Goal: Check status: Check status

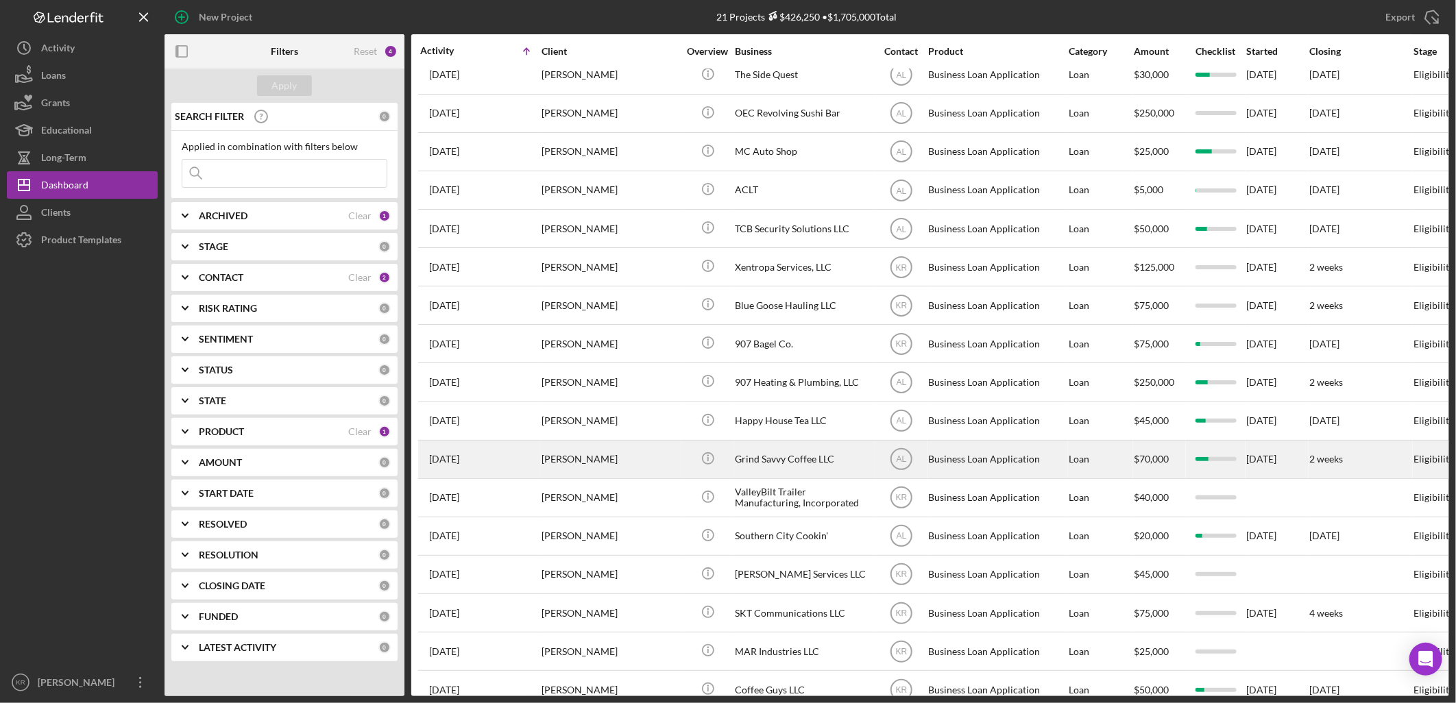
scroll to position [210, 0]
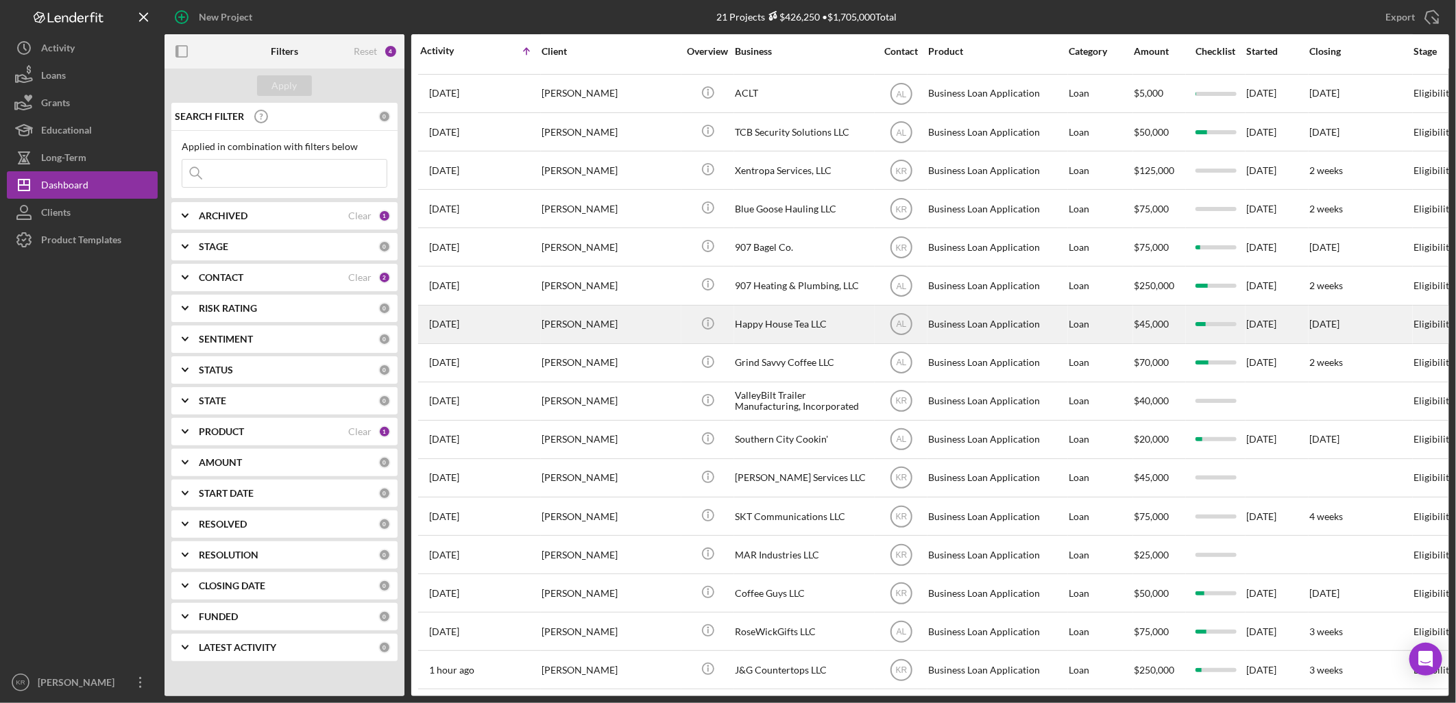
click at [555, 312] on div "[PERSON_NAME]" at bounding box center [610, 324] width 137 height 36
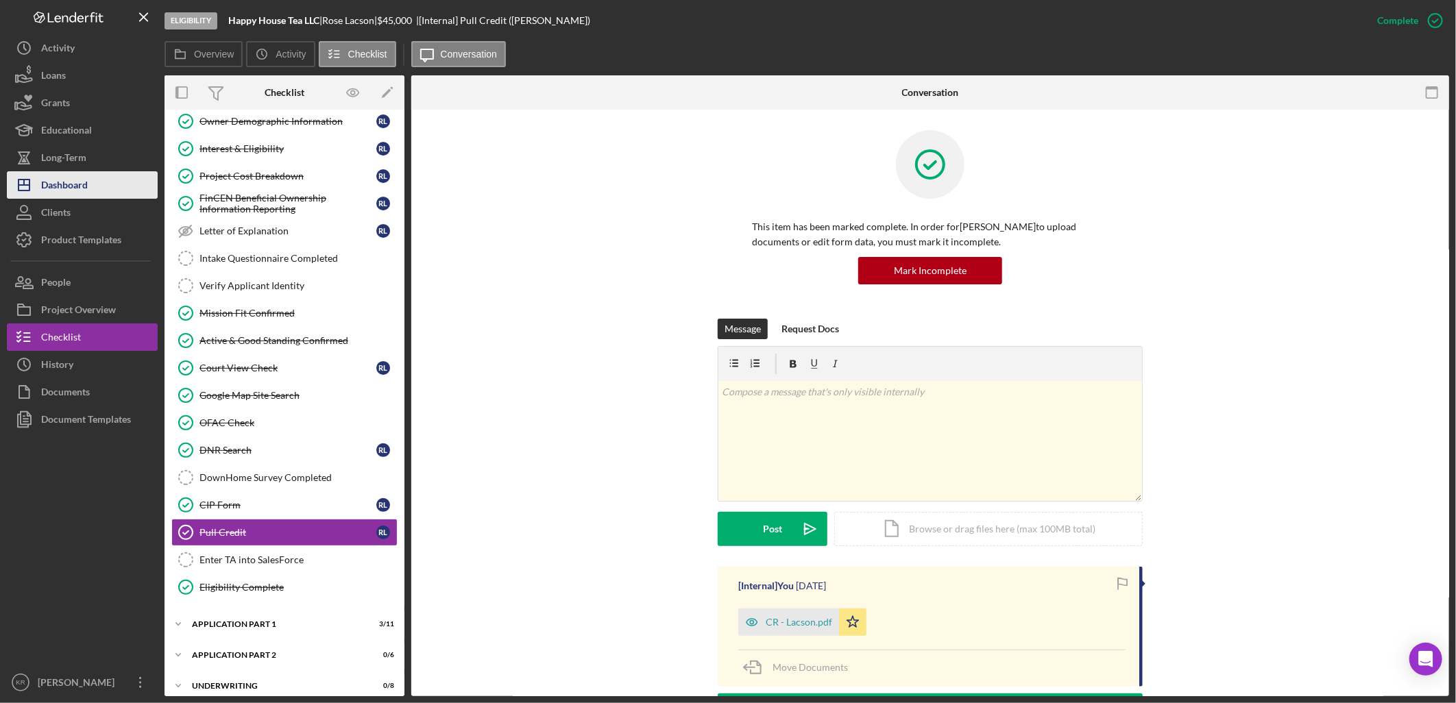
scroll to position [251, 0]
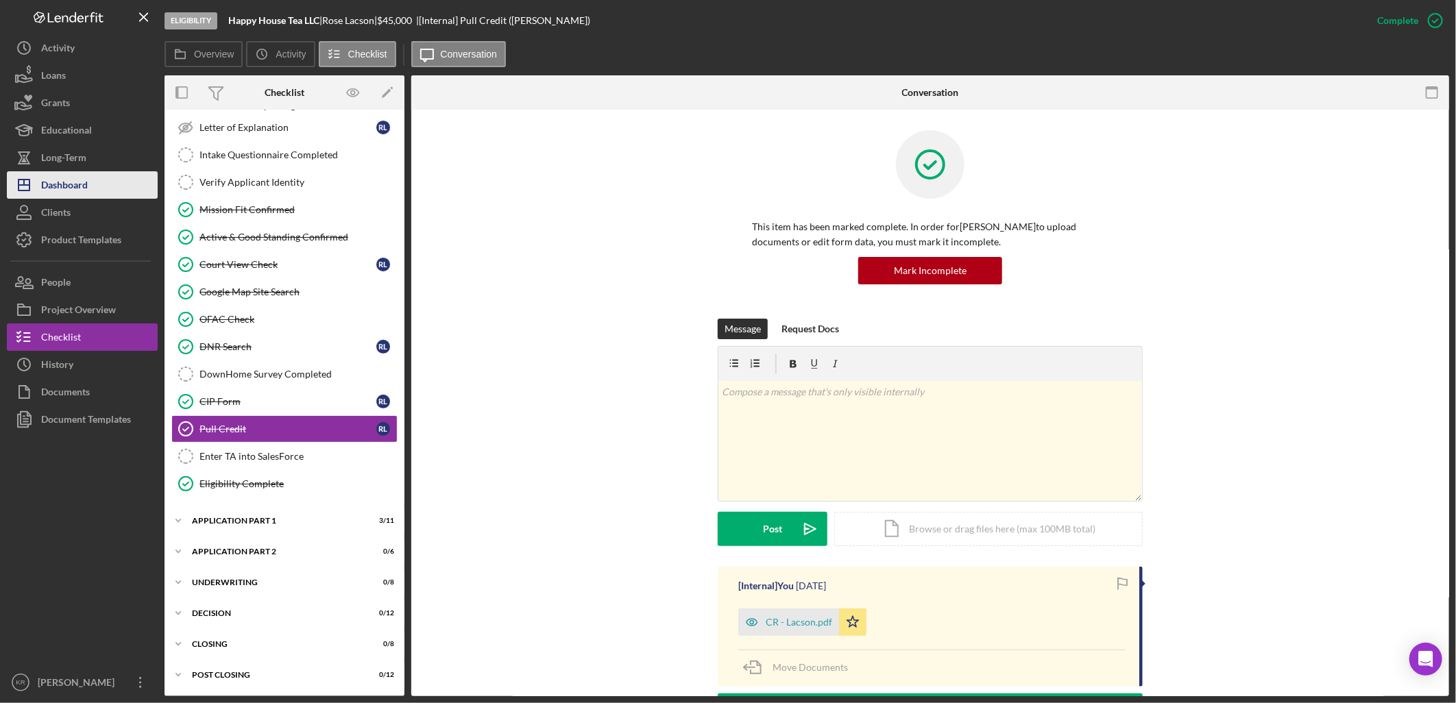
click at [76, 182] on div "Dashboard" at bounding box center [64, 186] width 47 height 31
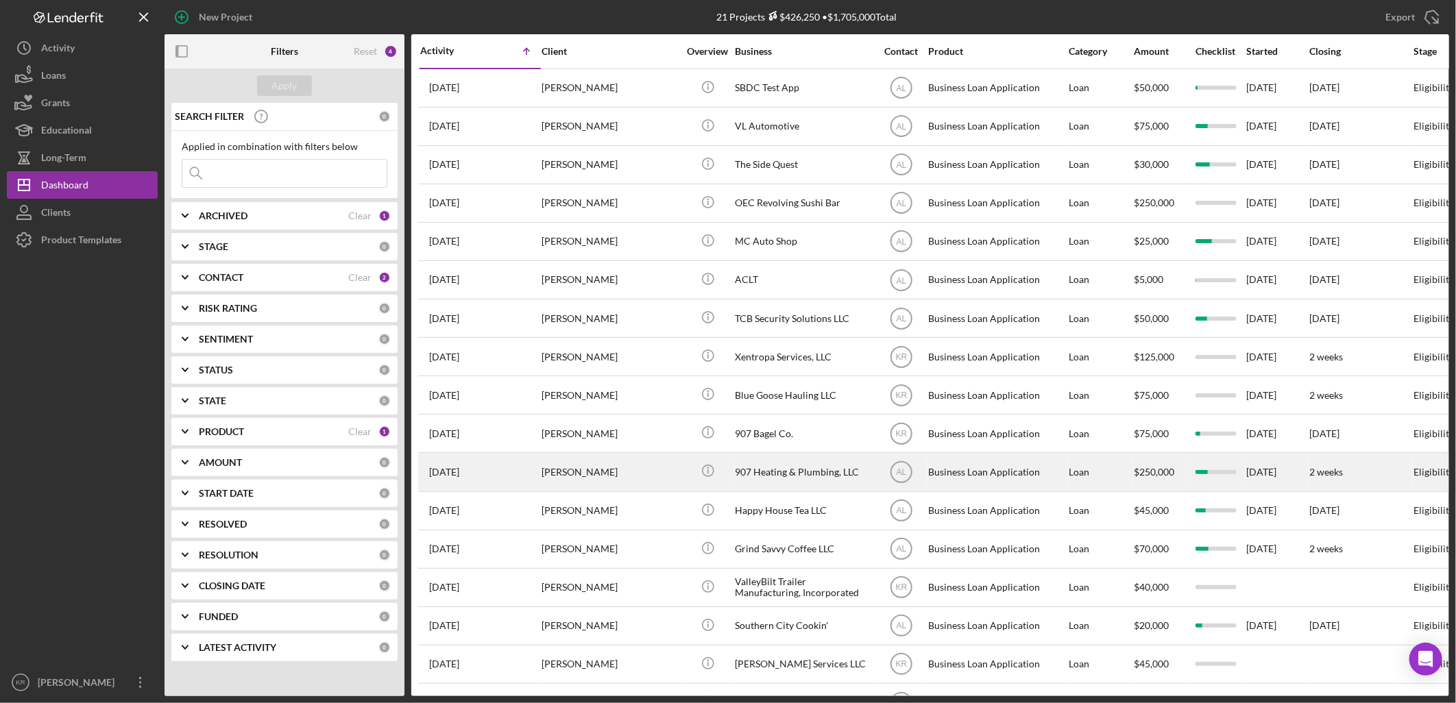
click at [635, 487] on div "[PERSON_NAME]" at bounding box center [610, 472] width 137 height 36
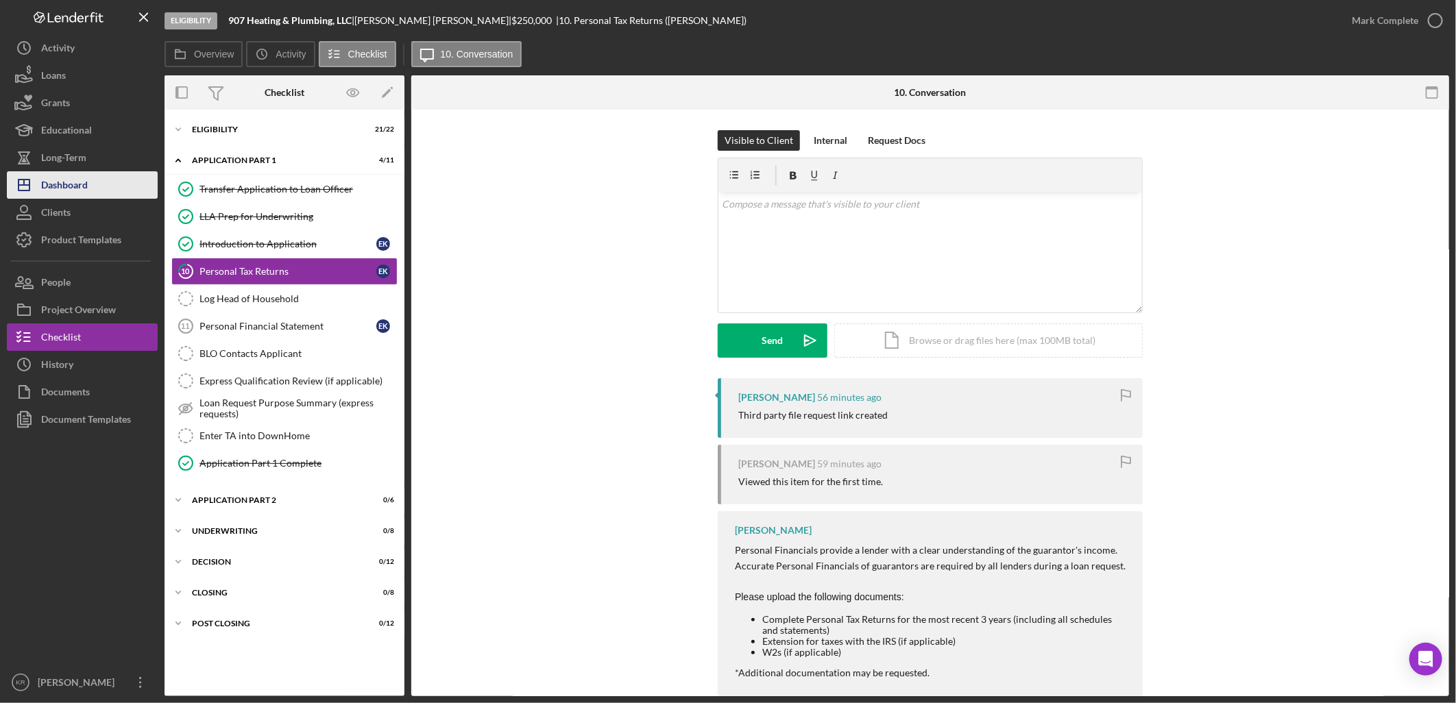
click at [115, 179] on button "Icon/Dashboard Dashboard" at bounding box center [82, 184] width 151 height 27
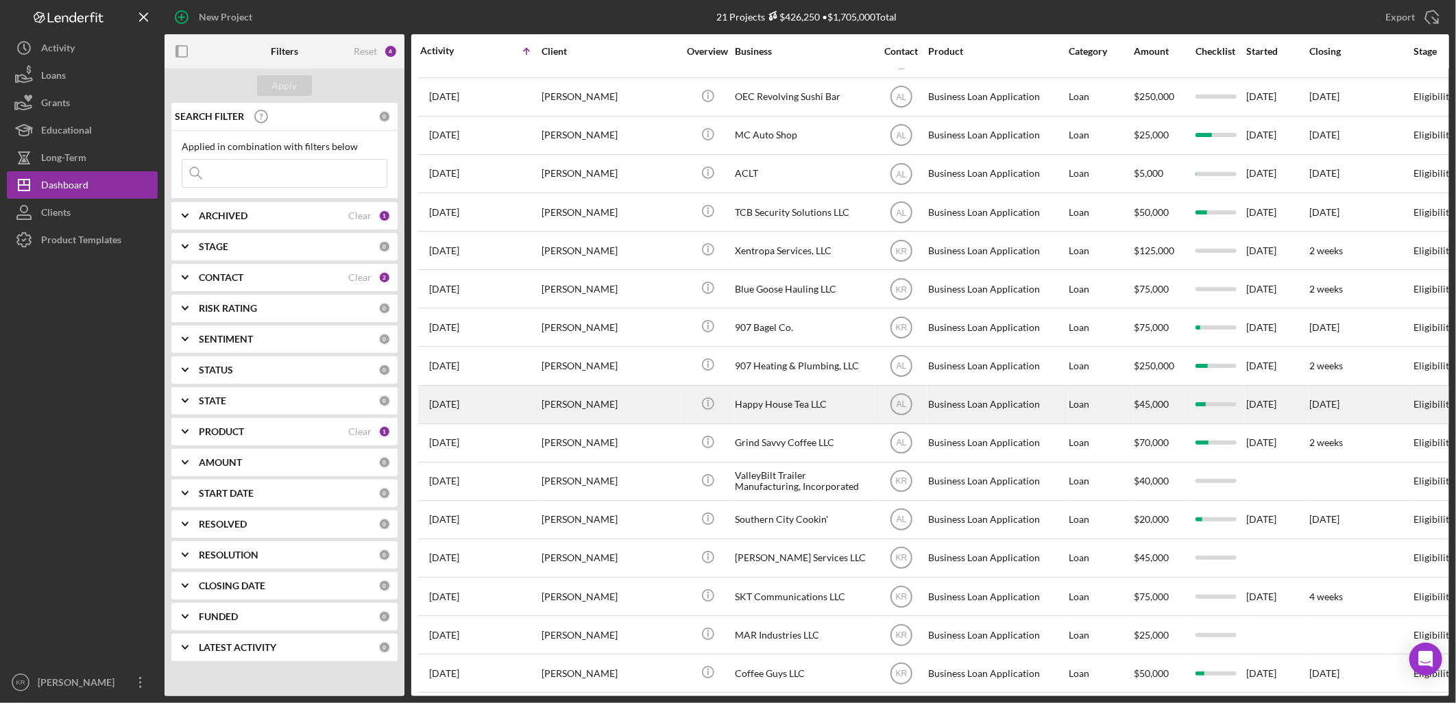
scroll to position [210, 0]
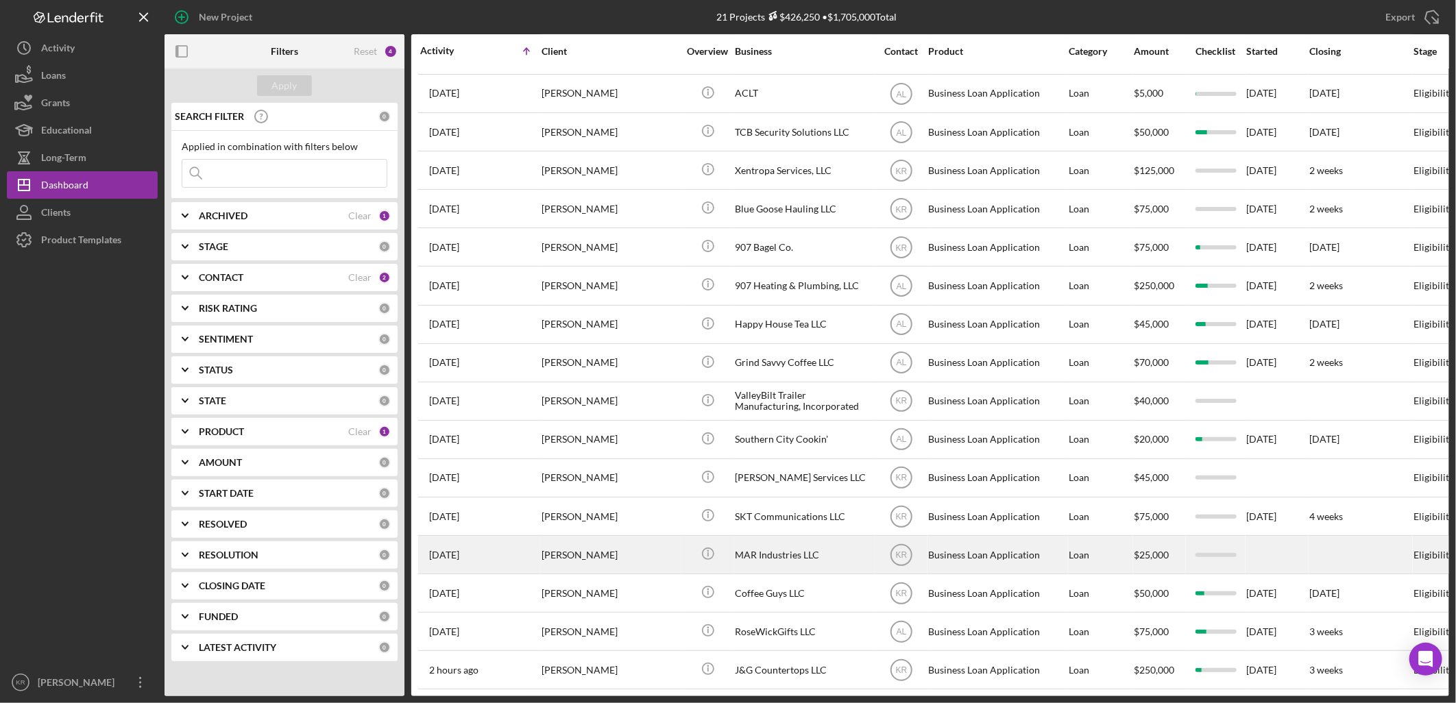
click at [781, 547] on div "MAR Industries LLC" at bounding box center [803, 555] width 137 height 36
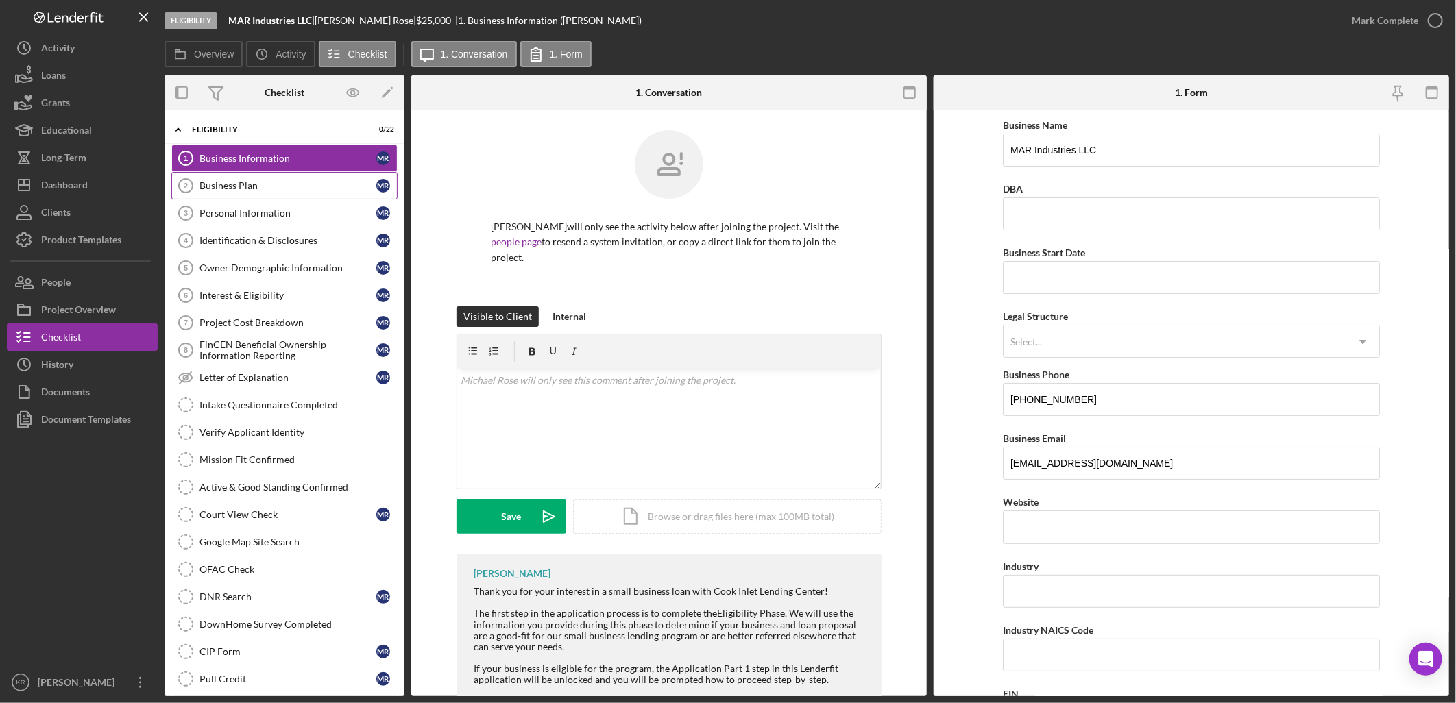
click at [284, 187] on div "Business Plan" at bounding box center [287, 185] width 177 height 11
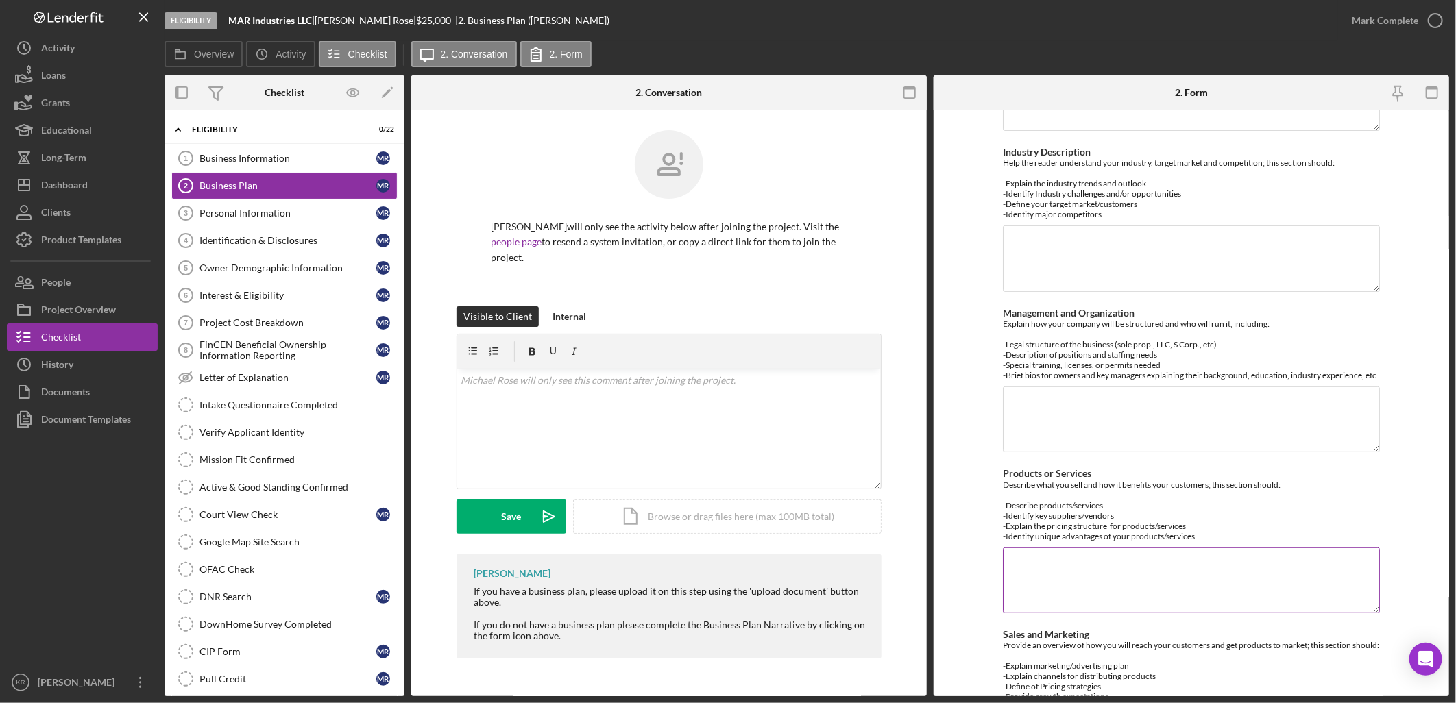
scroll to position [380, 0]
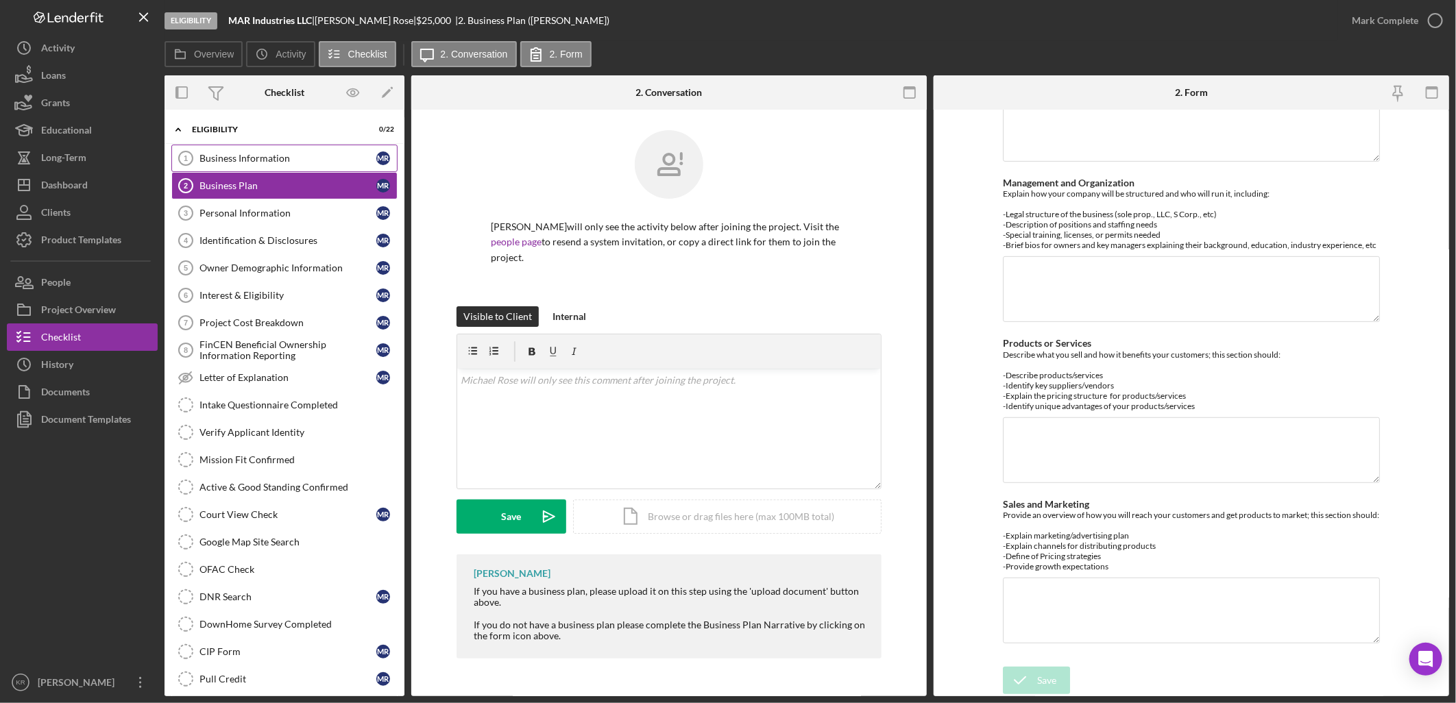
click at [324, 167] on link "Business Information 1 Business Information M R" at bounding box center [284, 158] width 226 height 27
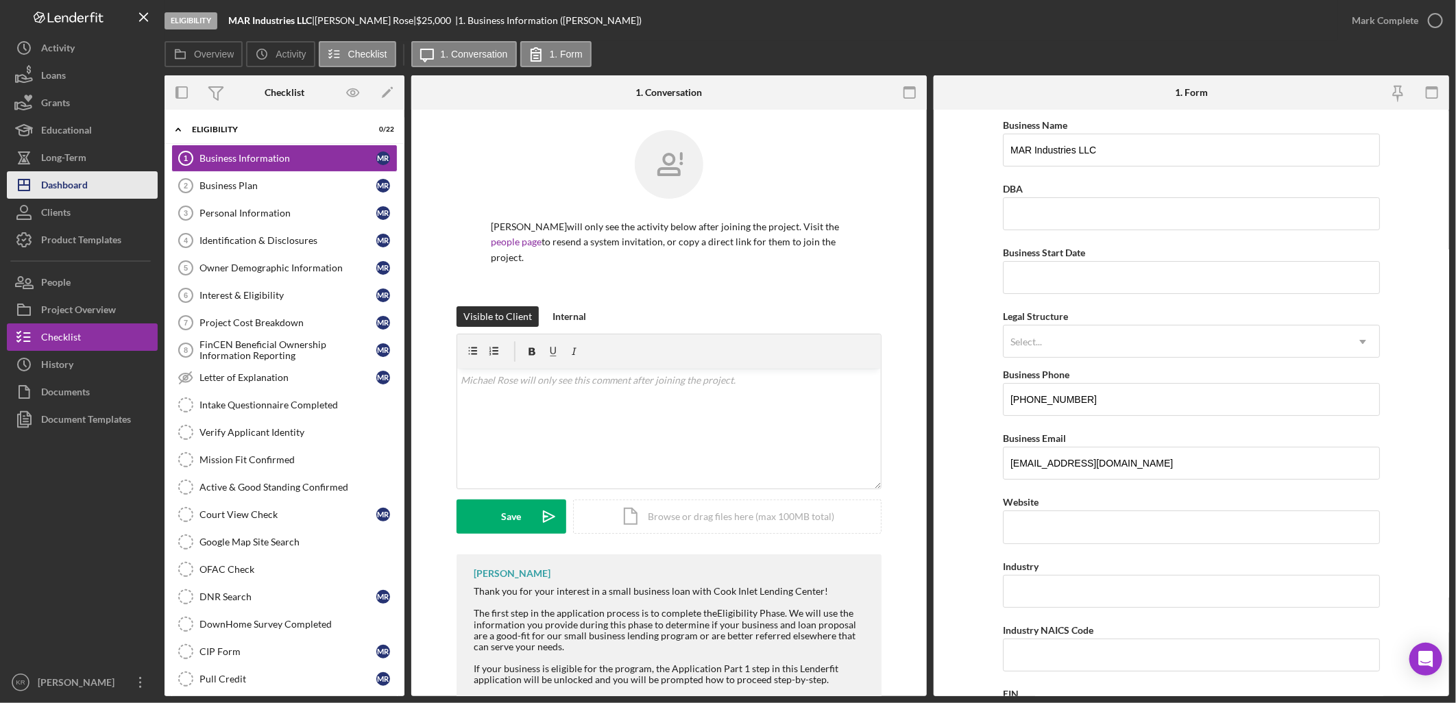
click at [95, 194] on button "Icon/Dashboard Dashboard" at bounding box center [82, 184] width 151 height 27
